Goal: Information Seeking & Learning: Learn about a topic

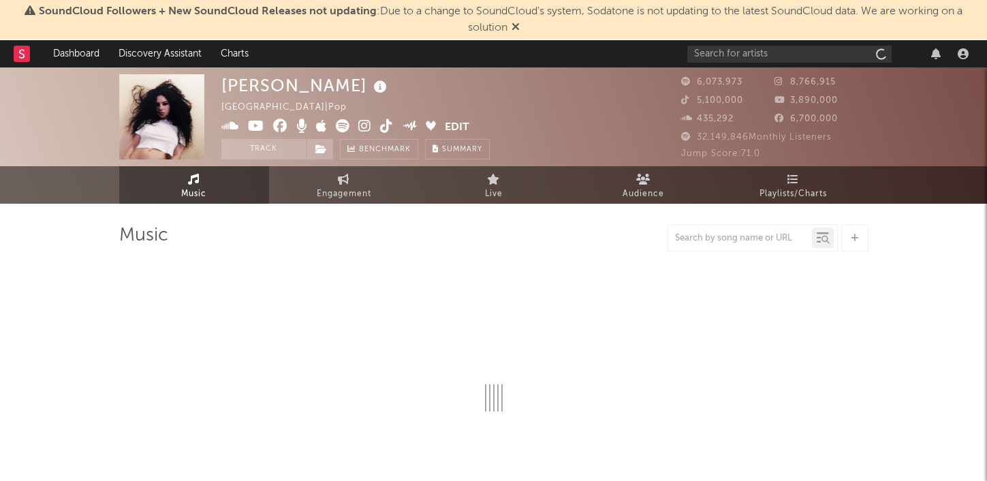
click at [512, 27] on icon at bounding box center [516, 26] width 8 height 11
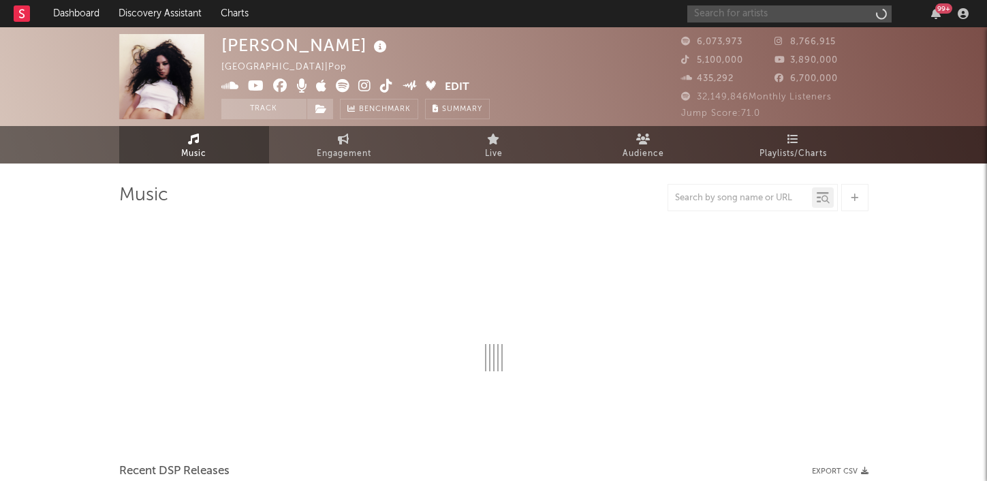
click at [731, 14] on input "text" at bounding box center [790, 13] width 204 height 17
type input "maisie"
select select "6m"
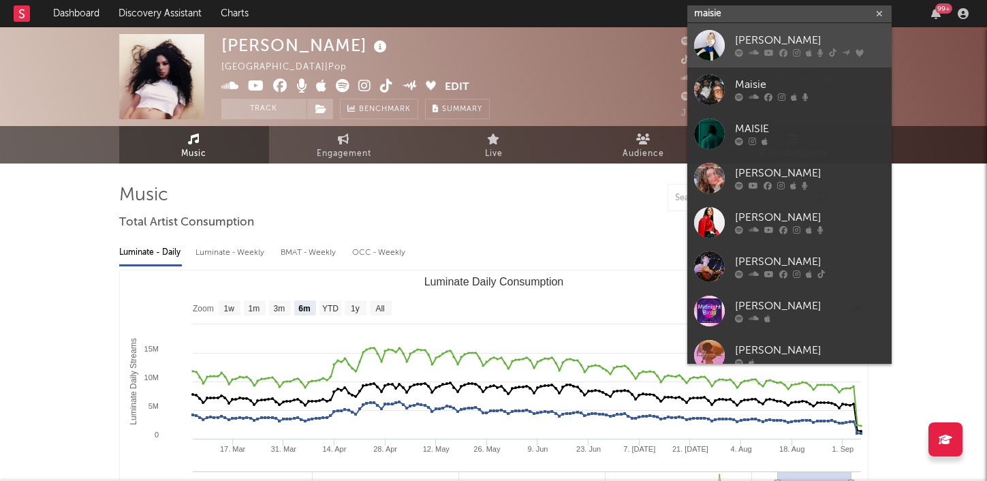
type input "maisie"
click at [751, 48] on div "[PERSON_NAME]" at bounding box center [810, 41] width 150 height 16
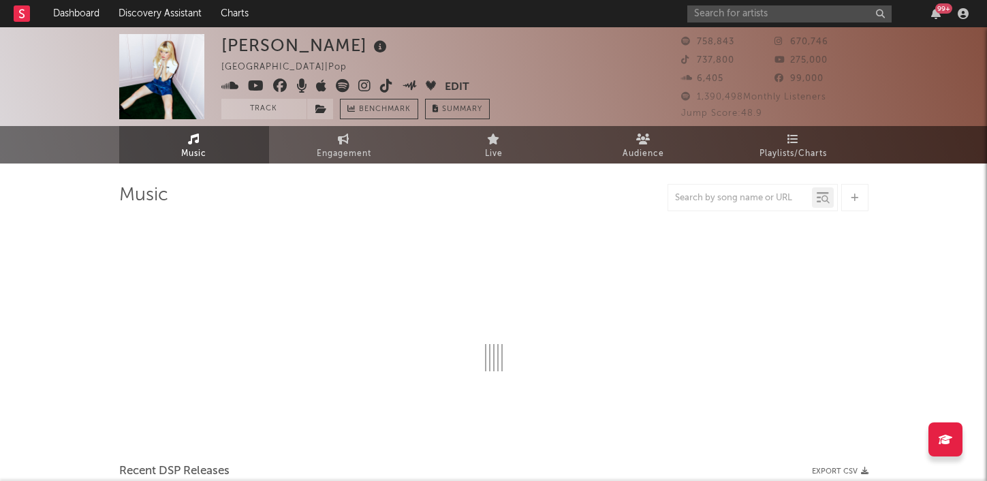
select select "6m"
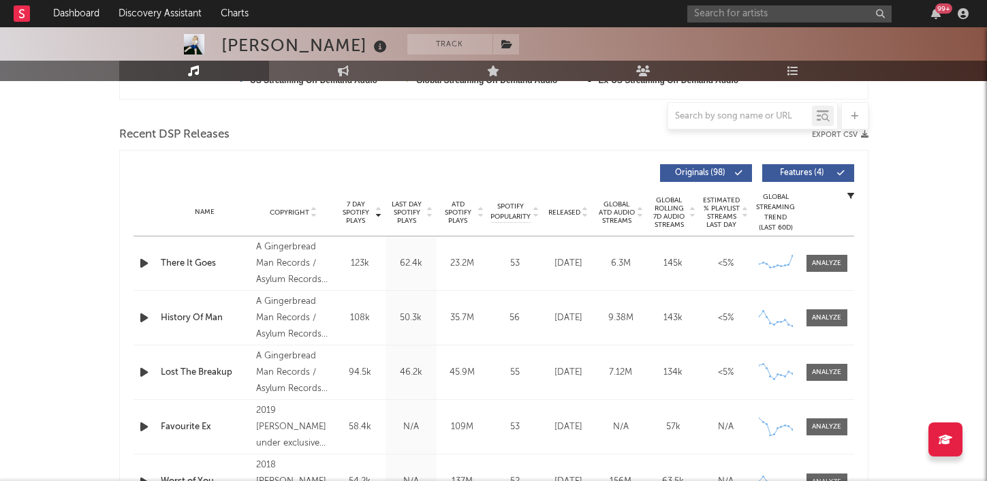
scroll to position [446, 0]
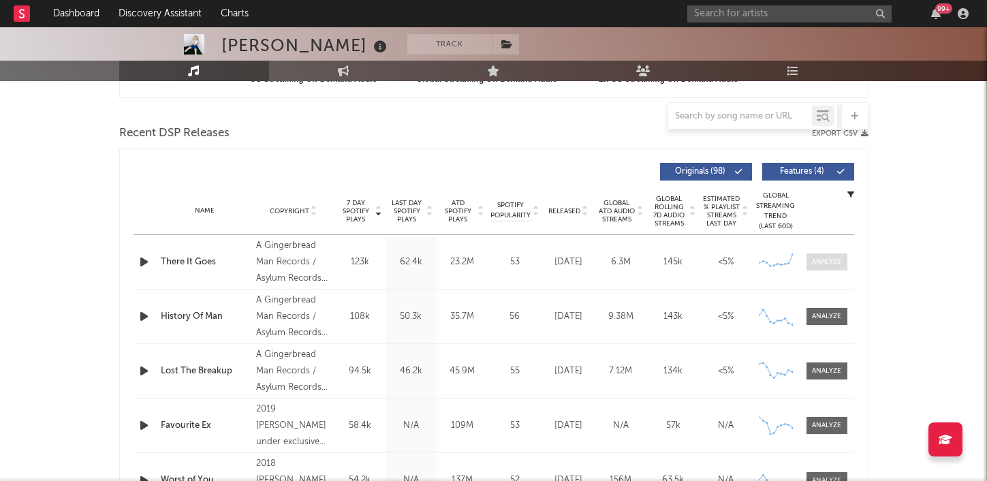
click at [841, 259] on div at bounding box center [826, 262] width 29 height 10
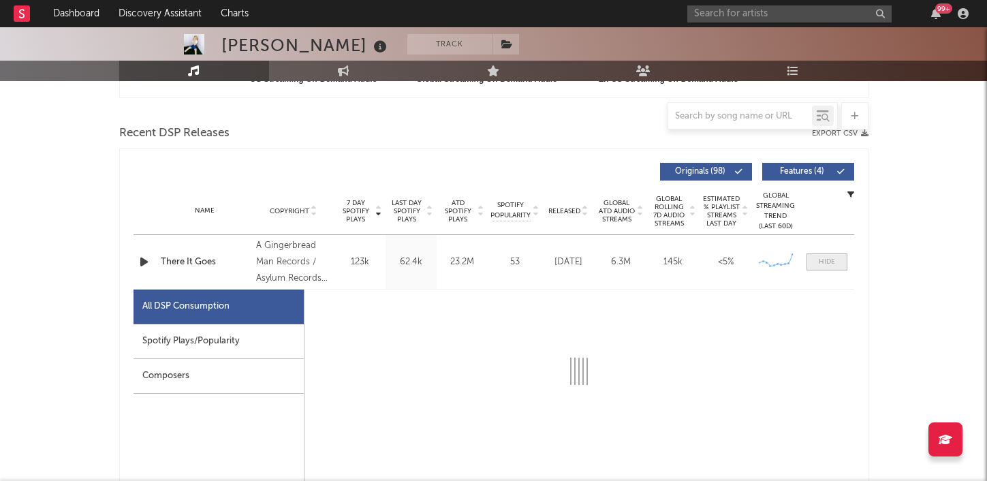
select select "6m"
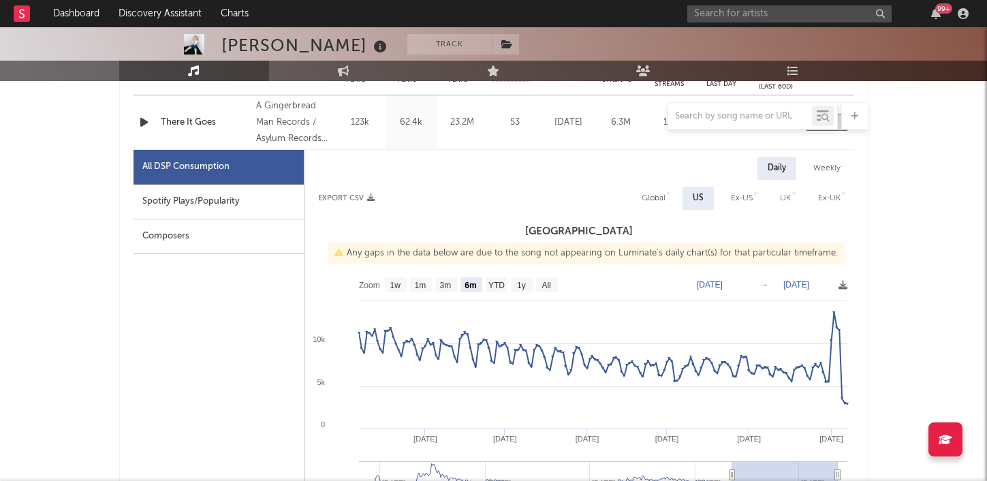
scroll to position [492, 0]
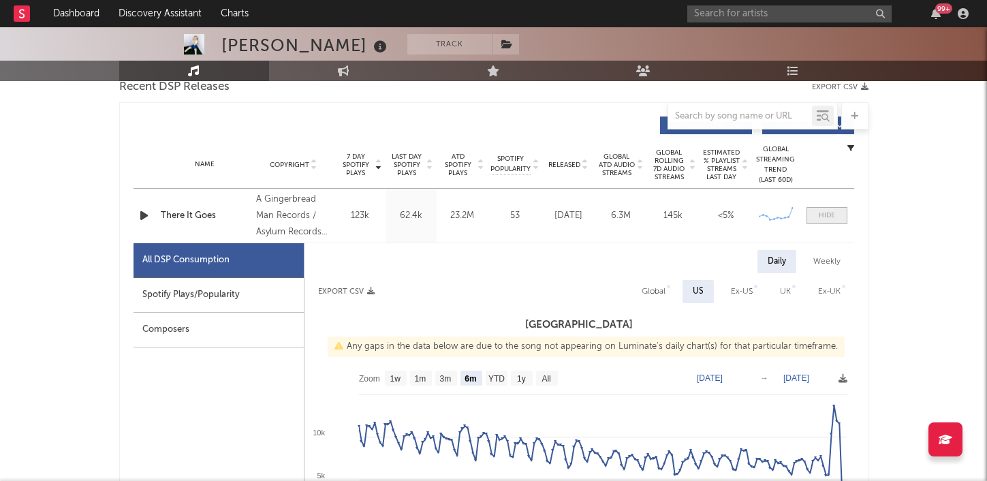
click at [819, 219] on div at bounding box center [827, 216] width 16 height 10
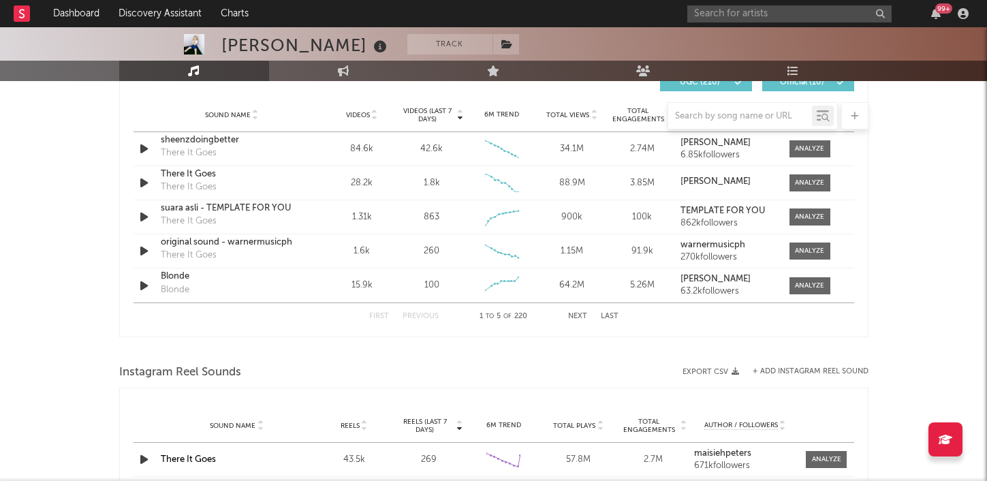
scroll to position [898, 0]
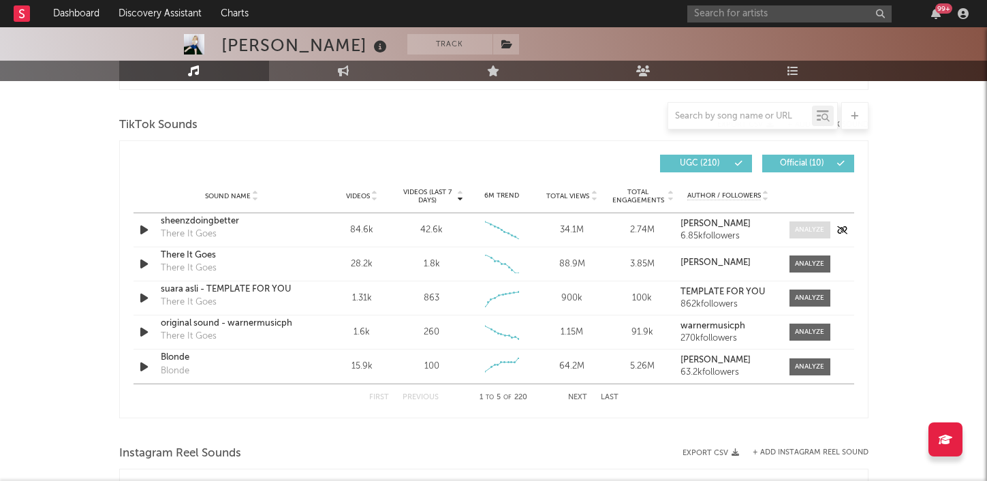
click at [812, 233] on div at bounding box center [809, 230] width 29 height 10
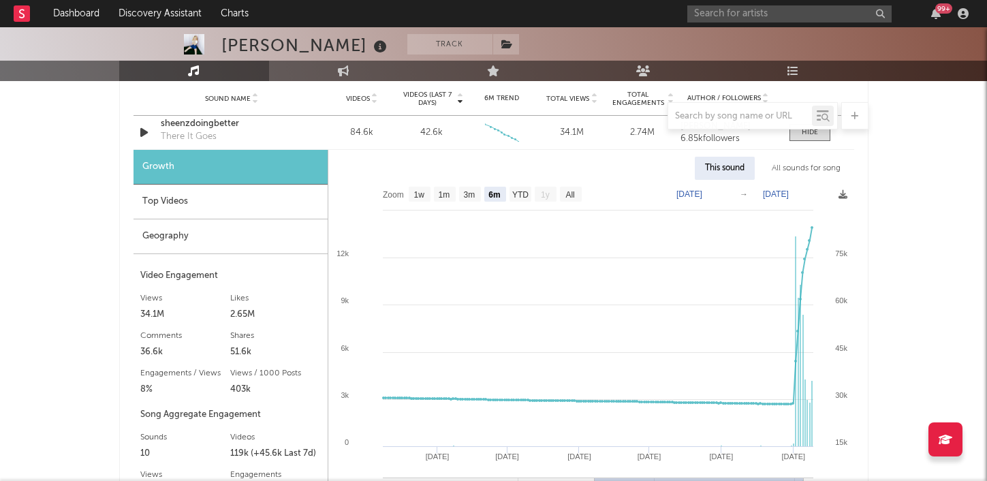
scroll to position [1000, 0]
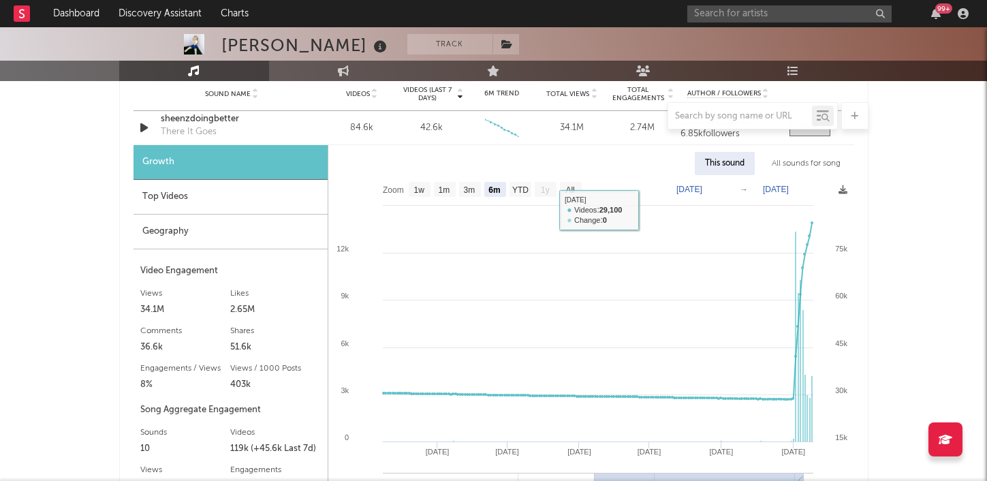
click at [416, 189] on text "1w" at bounding box center [419, 190] width 11 height 10
select select "1w"
type input "[DATE]"
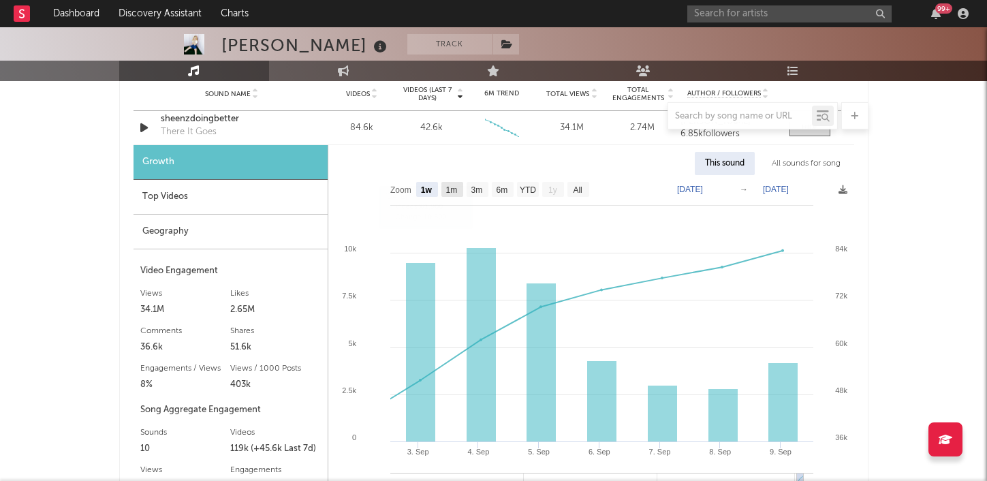
click at [448, 189] on text "1m" at bounding box center [452, 190] width 12 height 10
select select "1m"
type input "[DATE]"
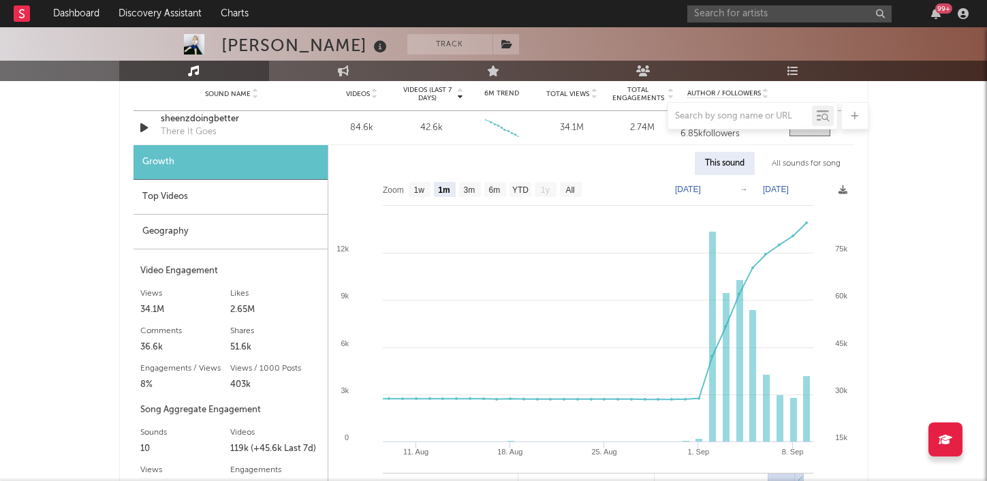
click at [221, 228] on div "Geography" at bounding box center [231, 232] width 194 height 35
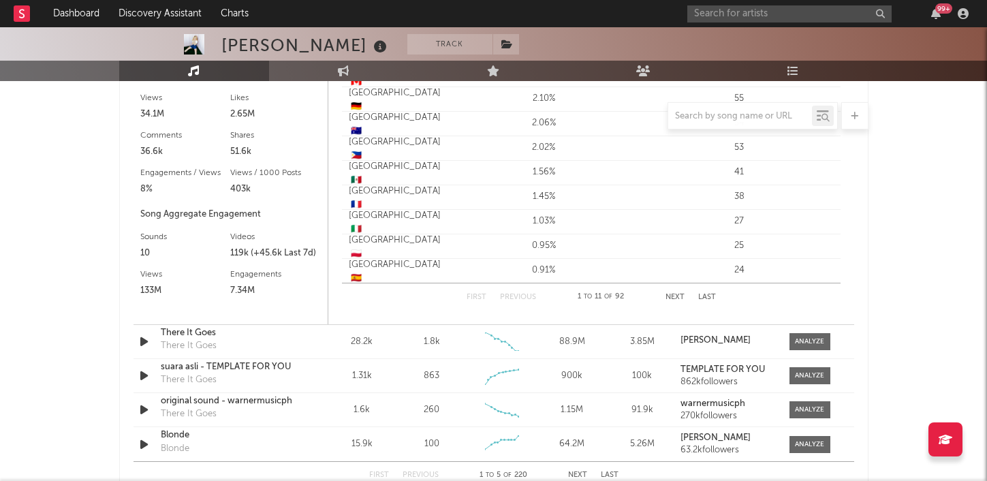
scroll to position [1212, 0]
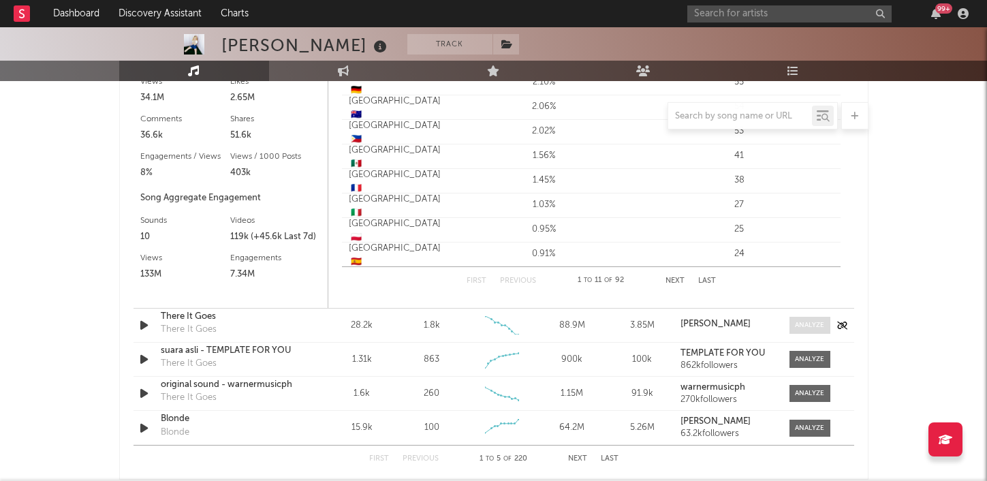
click at [801, 324] on div at bounding box center [809, 325] width 29 height 10
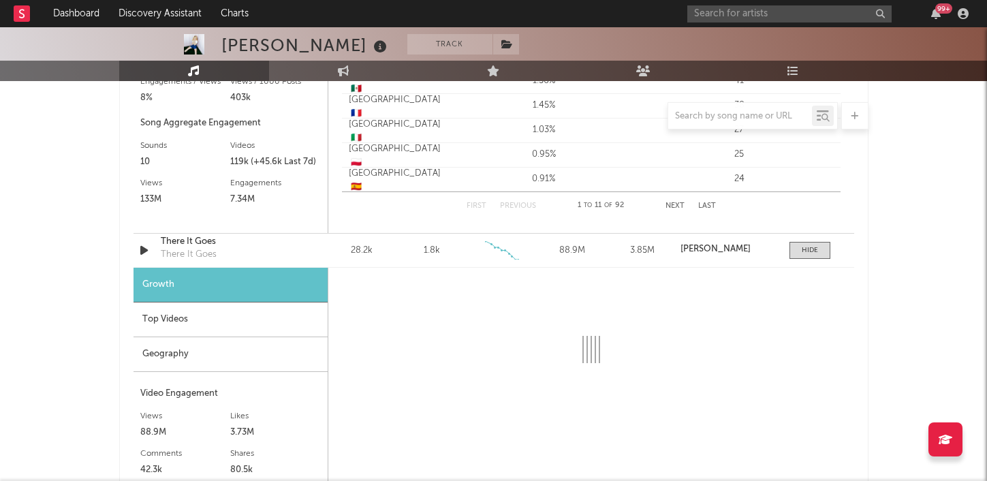
scroll to position [1450, 0]
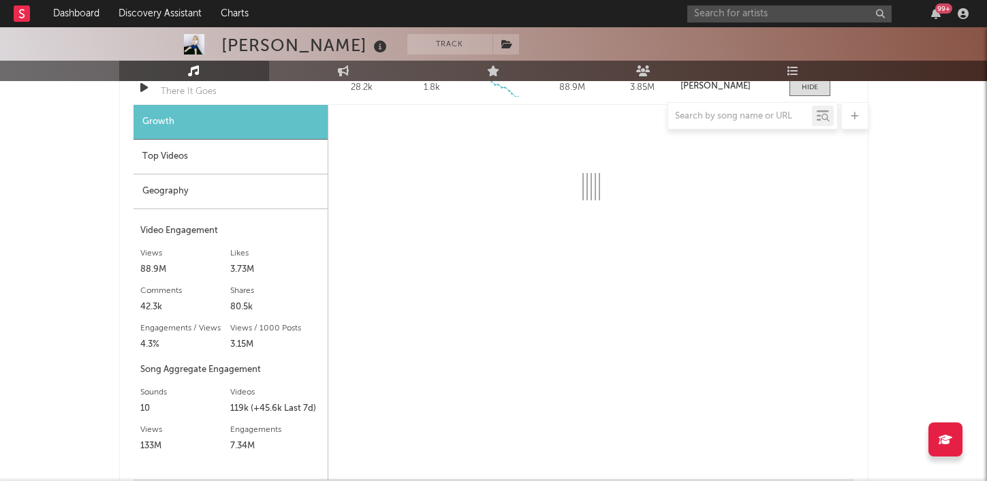
click at [229, 194] on div "Geography" at bounding box center [231, 191] width 194 height 35
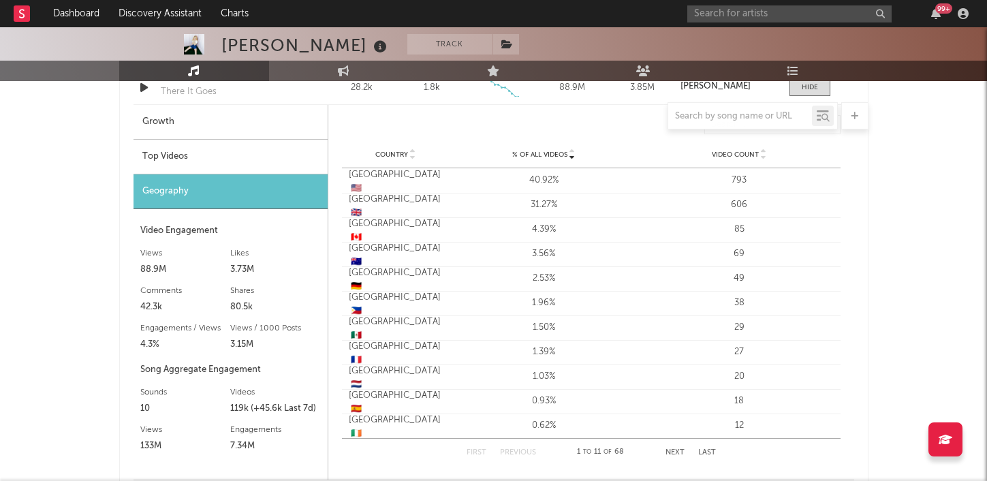
scroll to position [1264, 0]
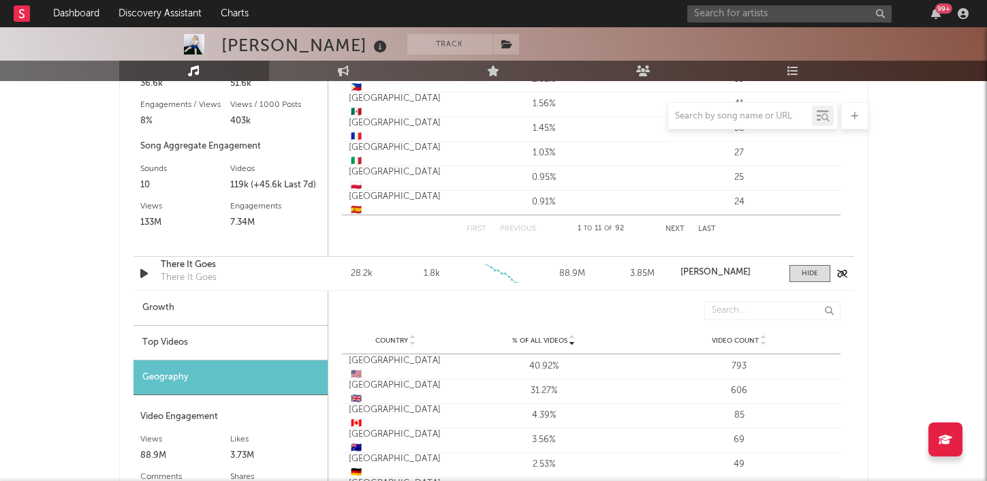
click at [788, 277] on div at bounding box center [807, 273] width 48 height 17
click at [803, 273] on div at bounding box center [810, 273] width 16 height 10
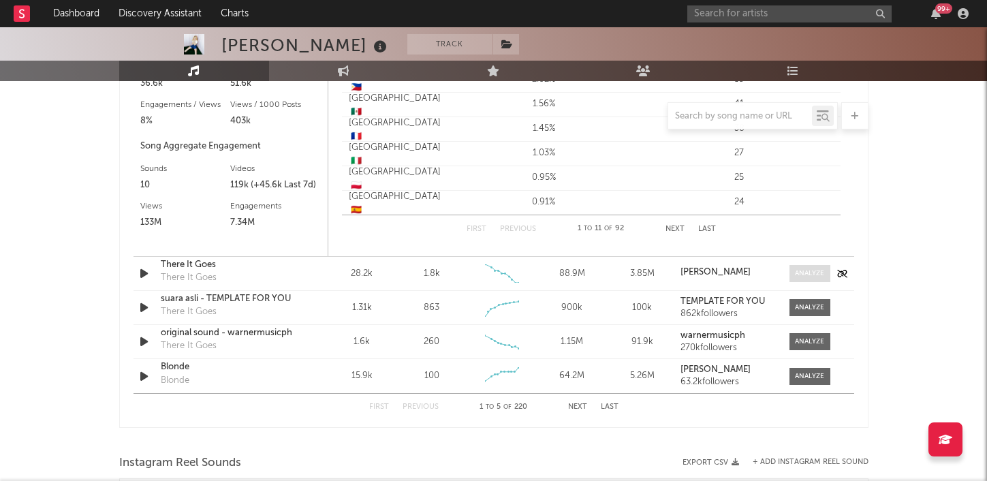
click at [801, 271] on div at bounding box center [809, 273] width 29 height 10
select select "6m"
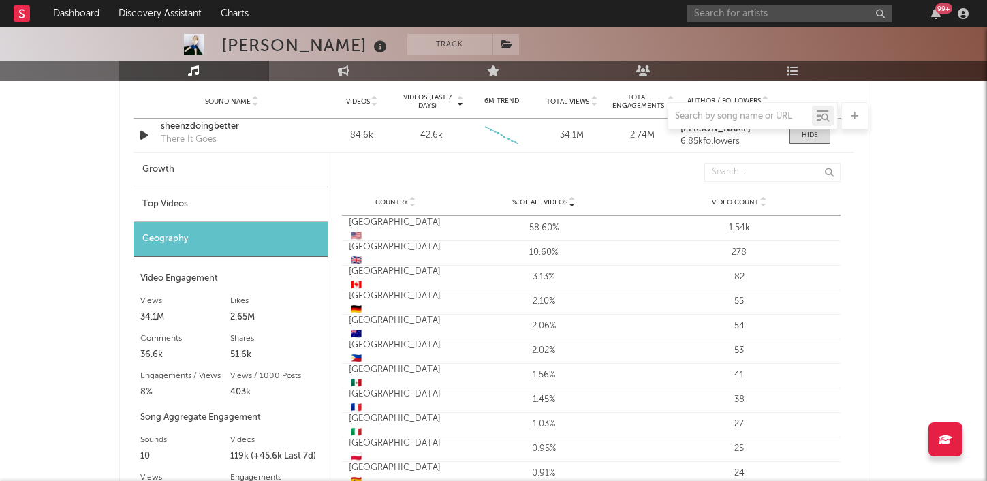
scroll to position [964, 0]
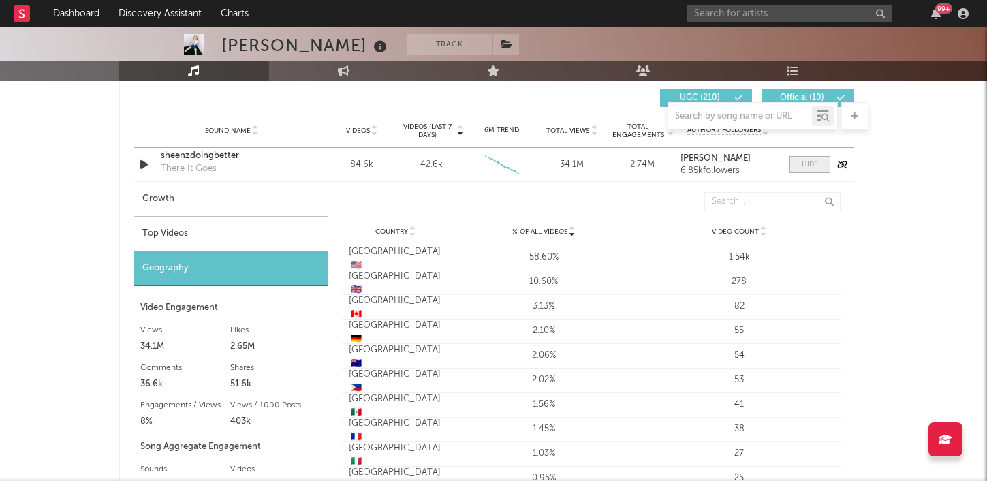
click at [815, 165] on div at bounding box center [810, 164] width 16 height 10
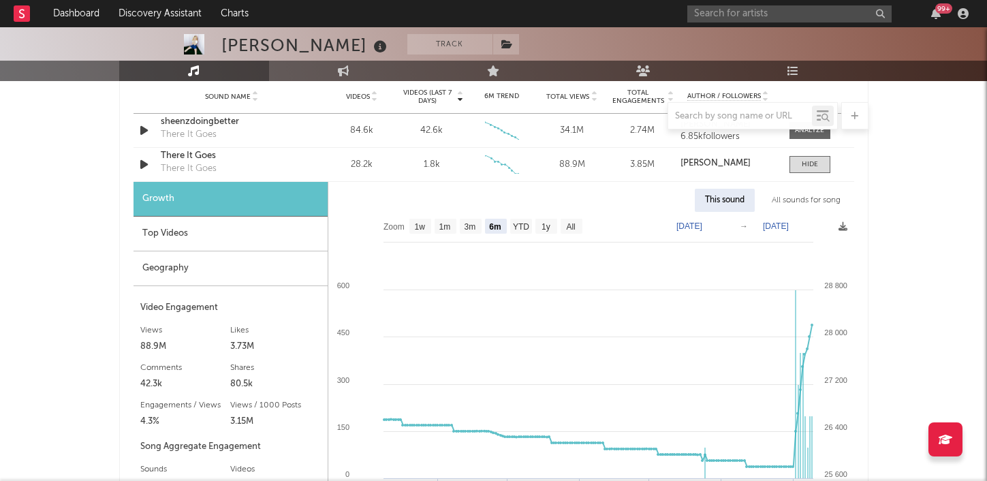
scroll to position [981, 0]
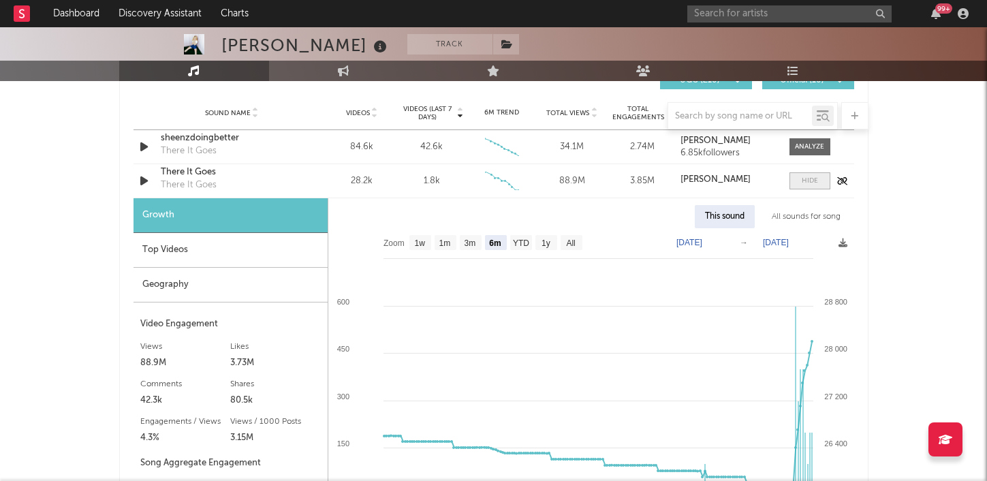
click at [820, 184] on span at bounding box center [810, 180] width 41 height 17
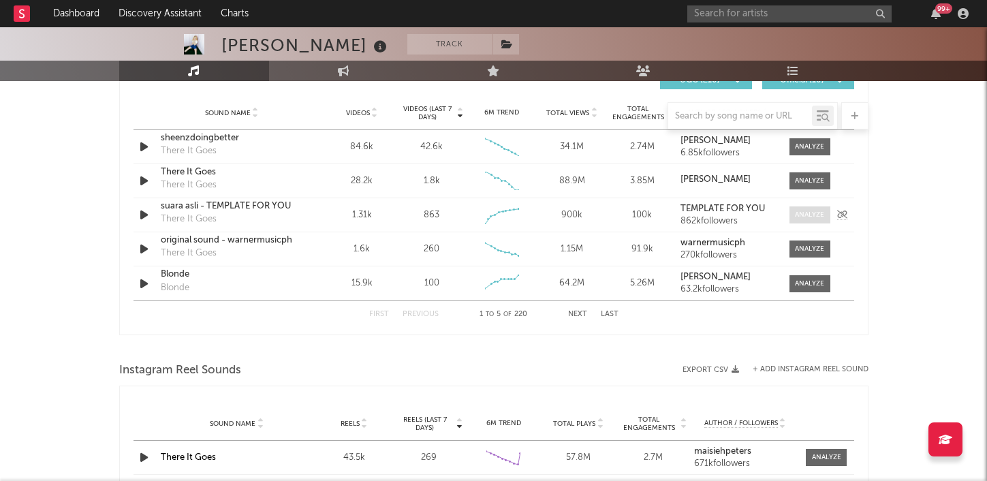
click at [815, 218] on div at bounding box center [809, 215] width 29 height 10
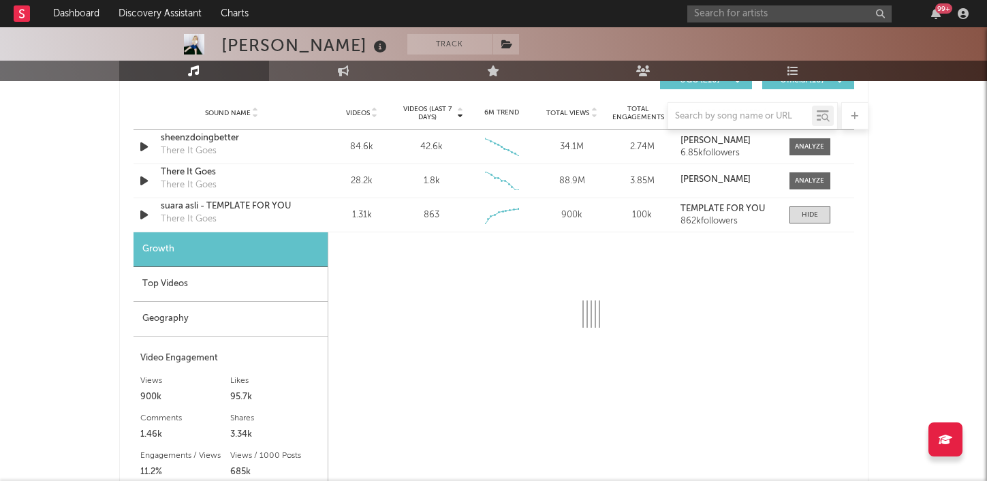
click at [242, 322] on div "Geography" at bounding box center [231, 319] width 194 height 35
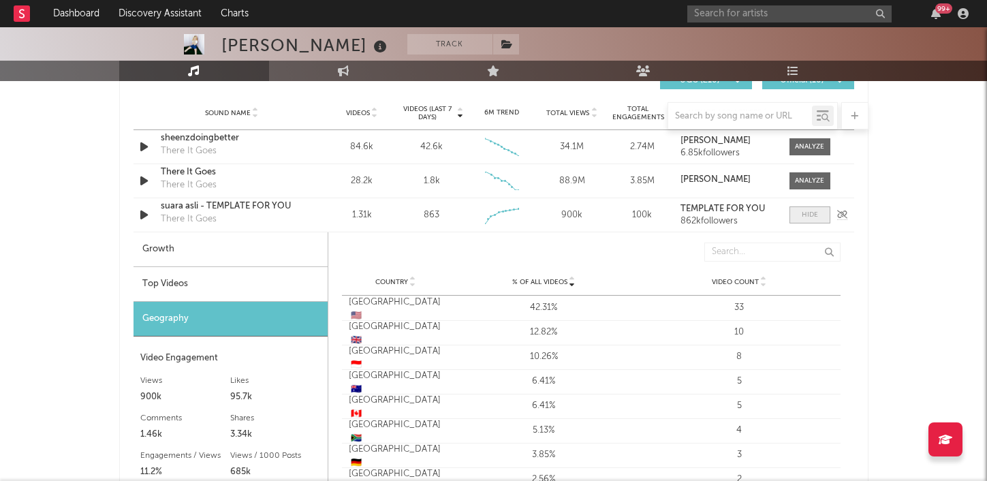
click at [805, 211] on div at bounding box center [810, 215] width 16 height 10
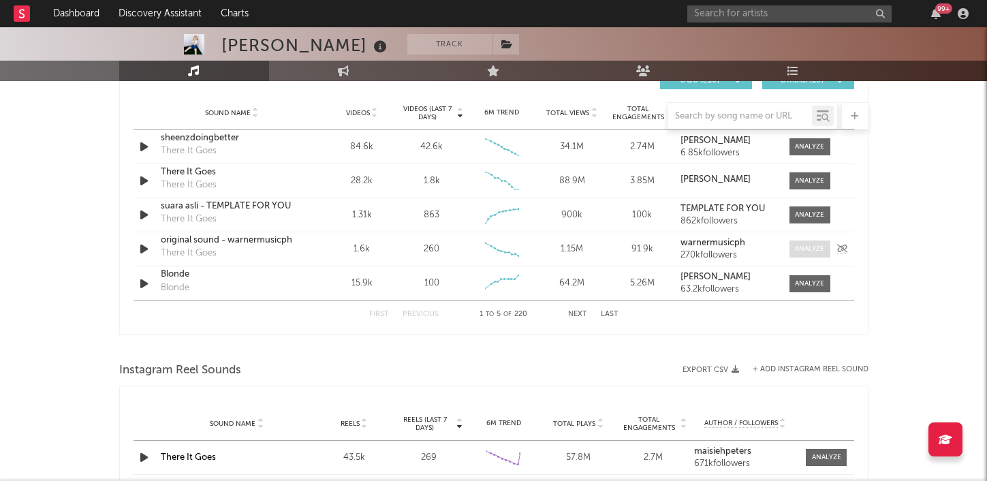
click at [807, 245] on div at bounding box center [809, 249] width 29 height 10
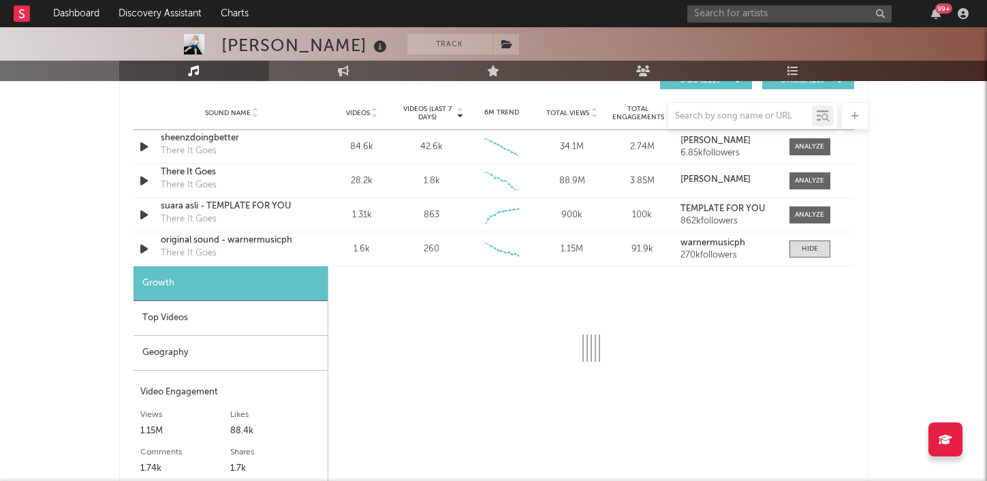
click at [190, 354] on div "Geography" at bounding box center [231, 353] width 194 height 35
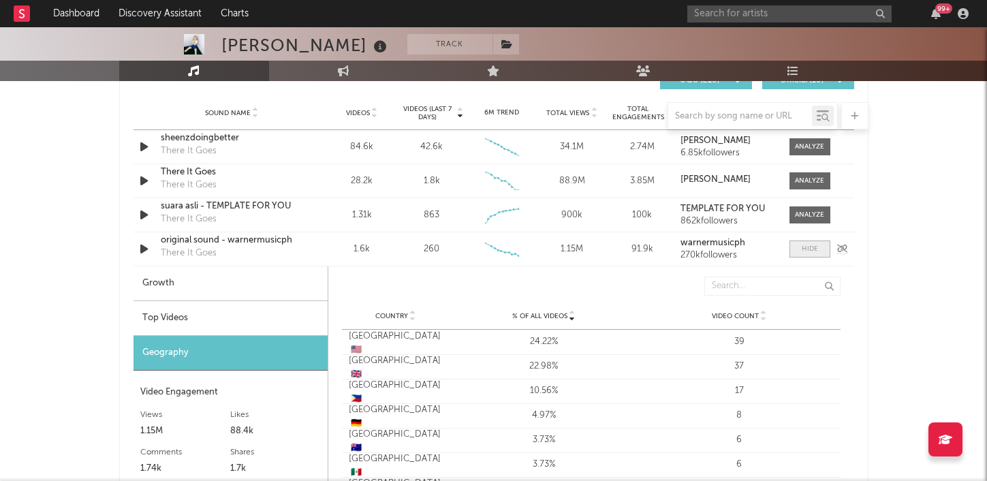
click at [816, 249] on div at bounding box center [810, 249] width 16 height 10
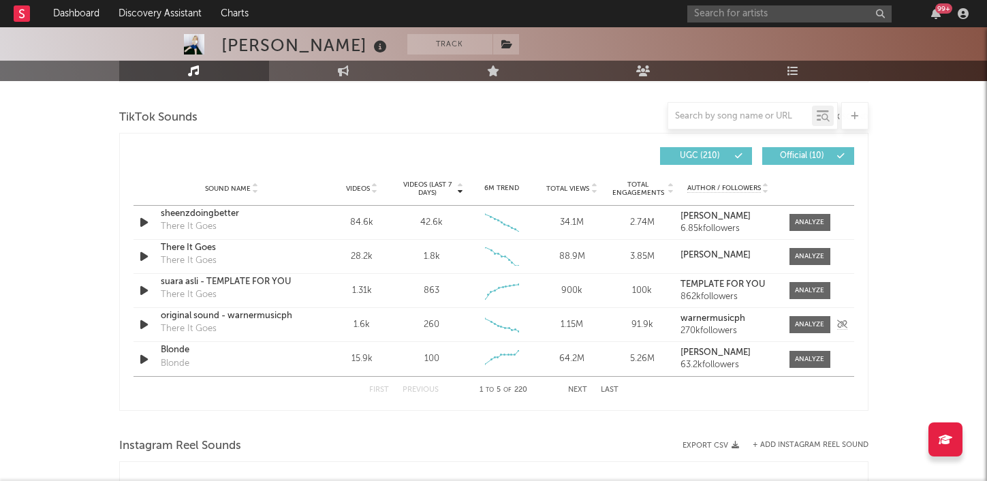
scroll to position [913, 0]
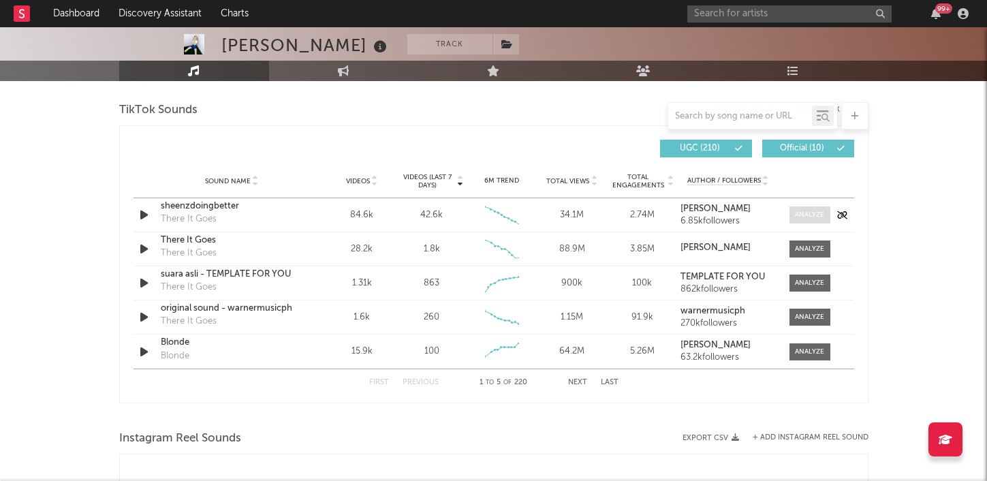
click at [803, 213] on div at bounding box center [809, 215] width 29 height 10
select select "6m"
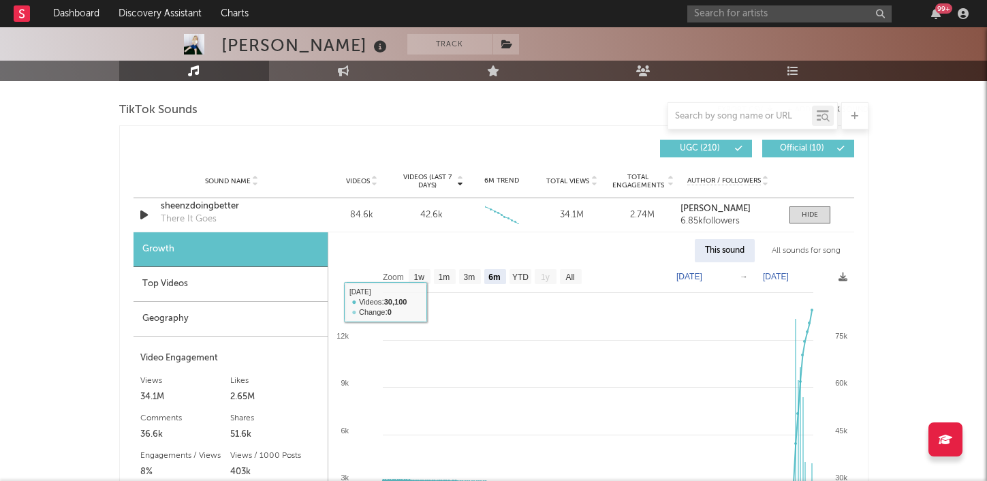
click at [245, 313] on div "Geography" at bounding box center [231, 319] width 194 height 35
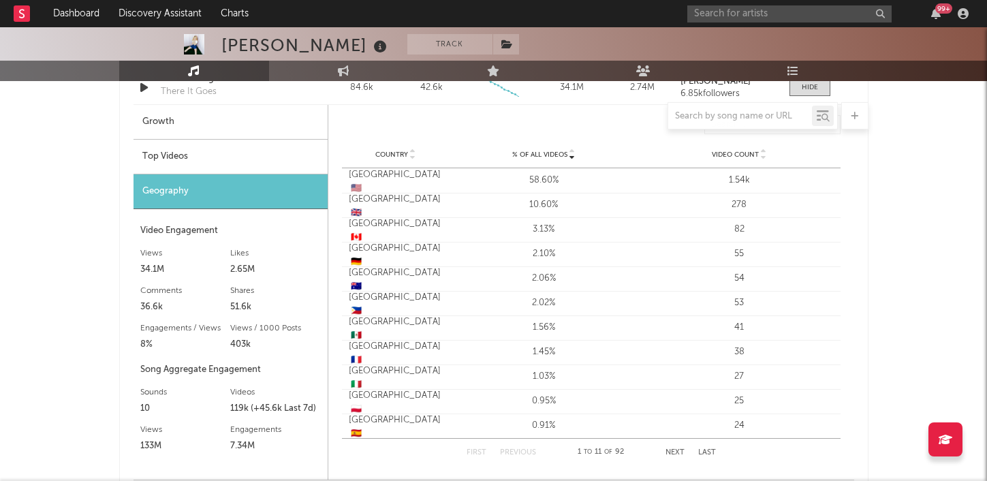
scroll to position [1042, 0]
